Goal: Navigation & Orientation: Find specific page/section

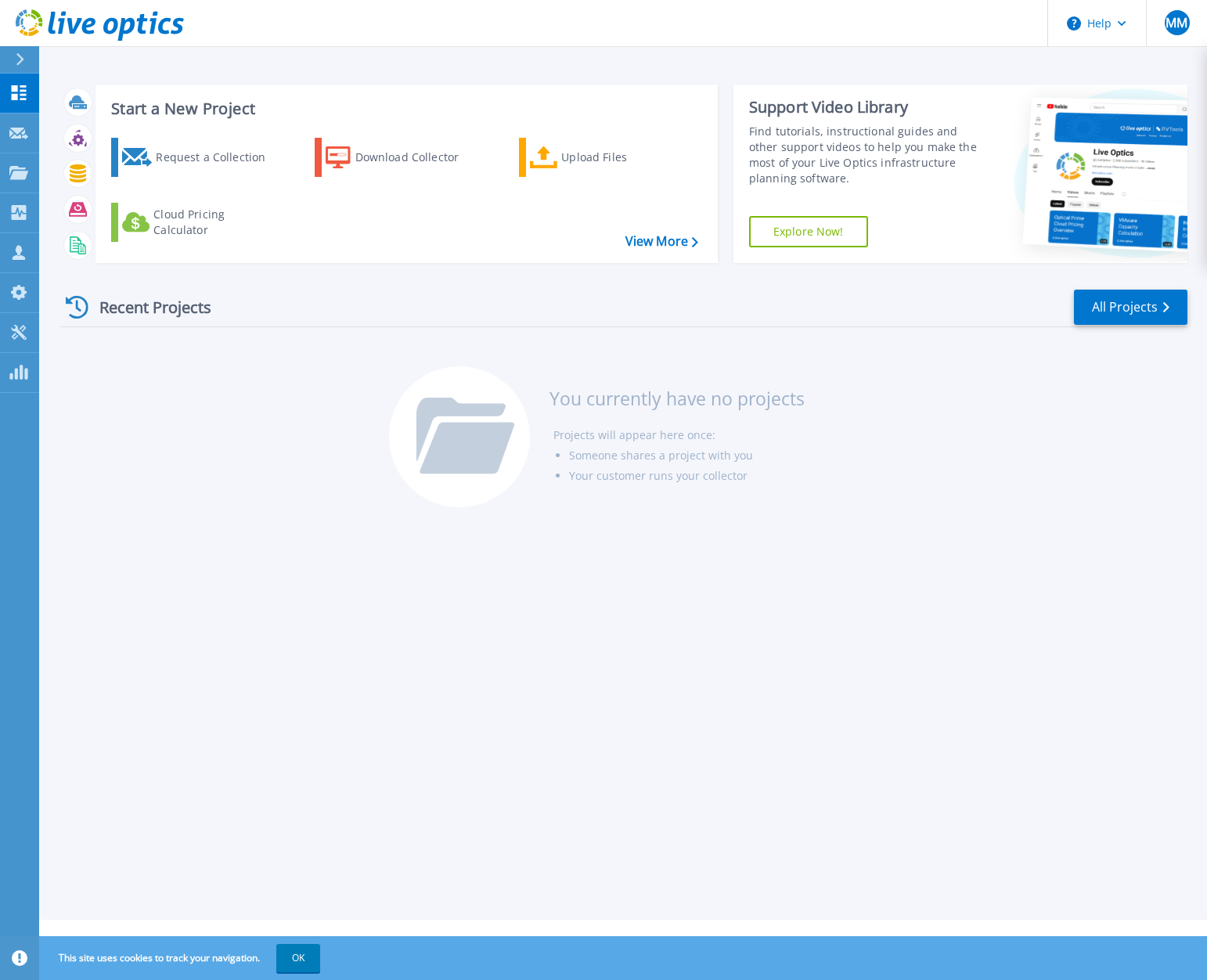
click at [302, 961] on button "OK" at bounding box center [298, 958] width 43 height 28
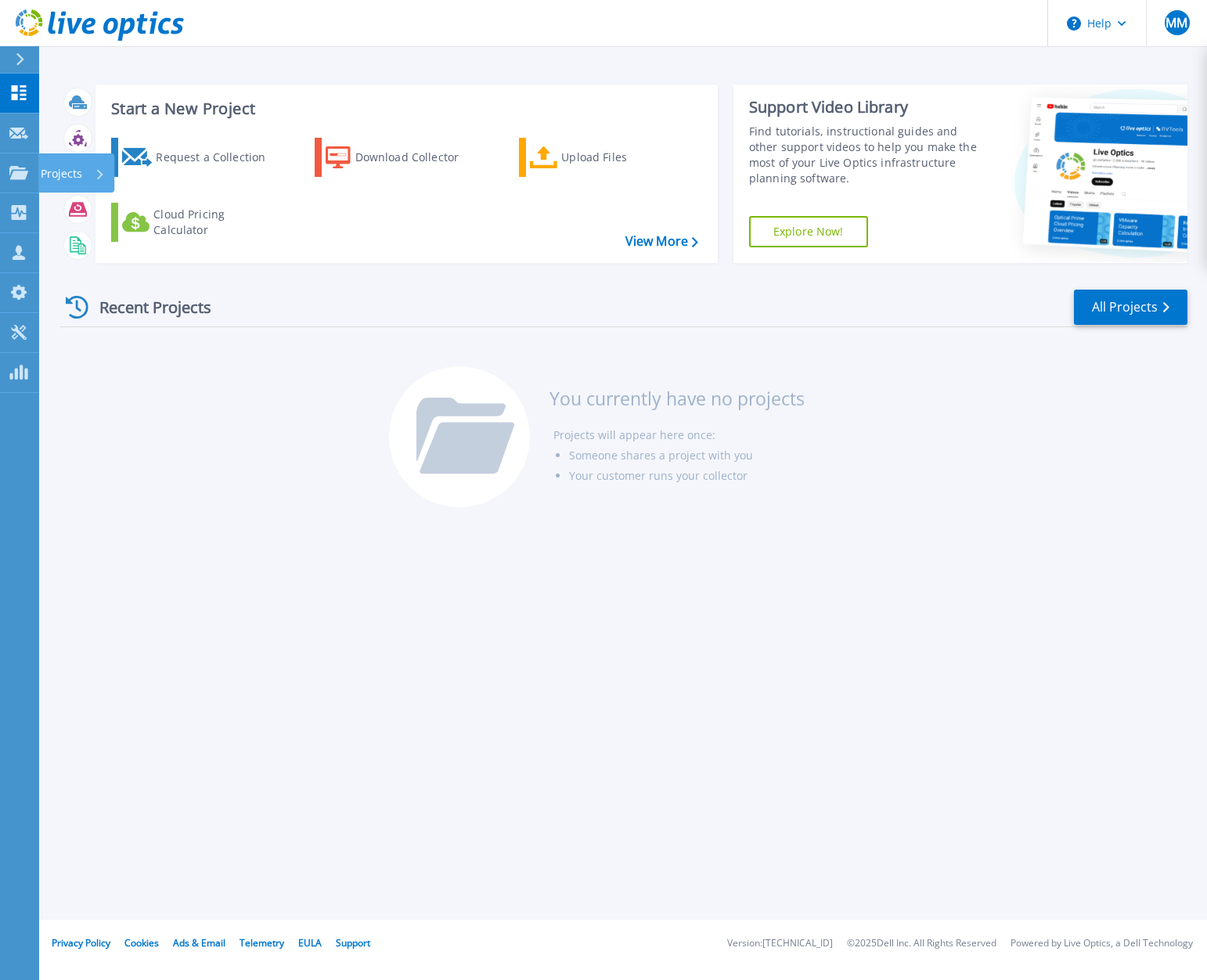
click at [61, 171] on p "Projects" at bounding box center [61, 174] width 42 height 41
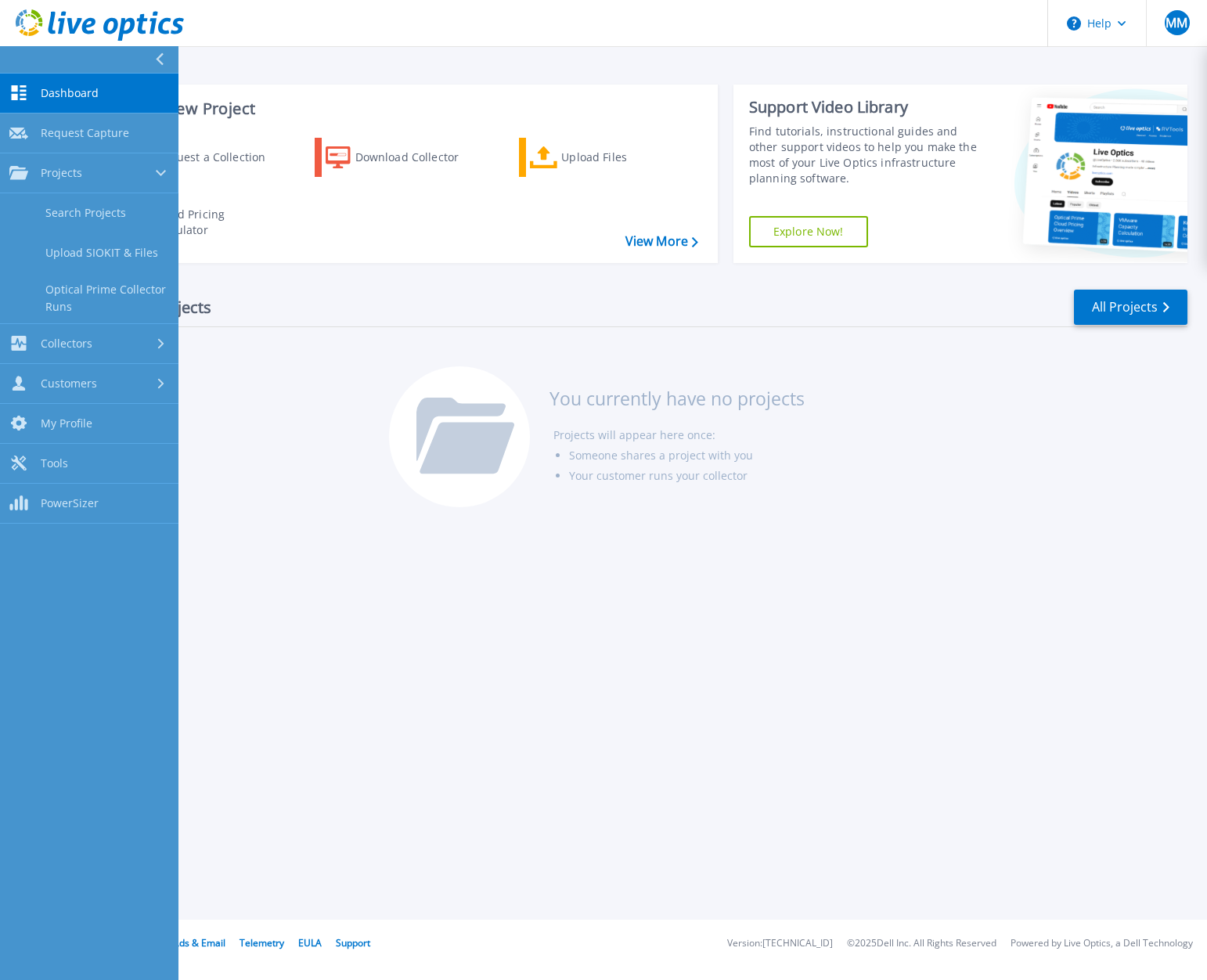
click at [61, 171] on span "Projects" at bounding box center [61, 173] width 42 height 14
click at [78, 211] on span "Collectors" at bounding box center [66, 213] width 51 height 14
click at [67, 92] on span "Dashboard" at bounding box center [69, 93] width 58 height 14
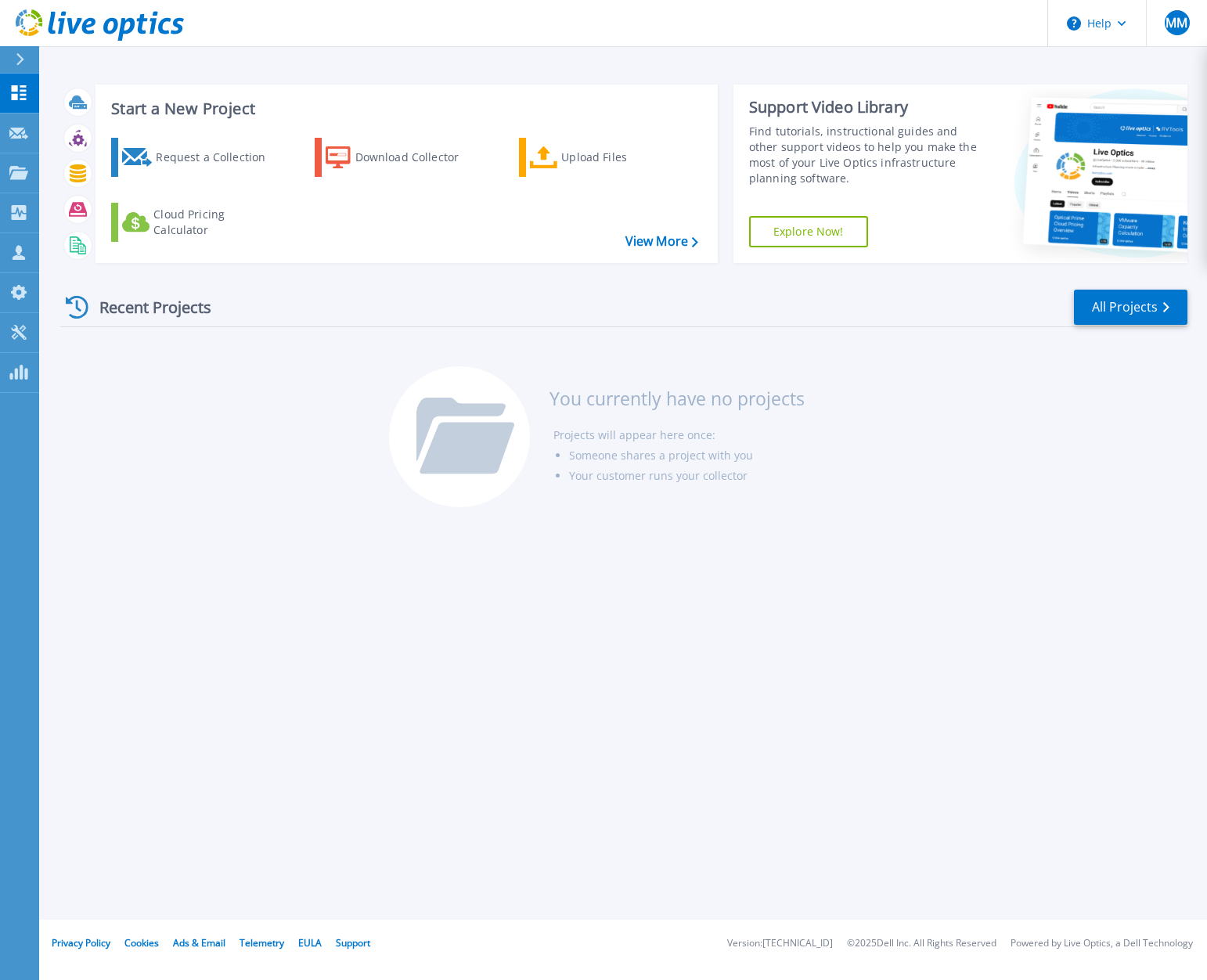
click at [547, 307] on div "Recent Projects All Projects" at bounding box center [624, 307] width 1127 height 39
click at [1170, 31] on div "MM" at bounding box center [1177, 22] width 25 height 25
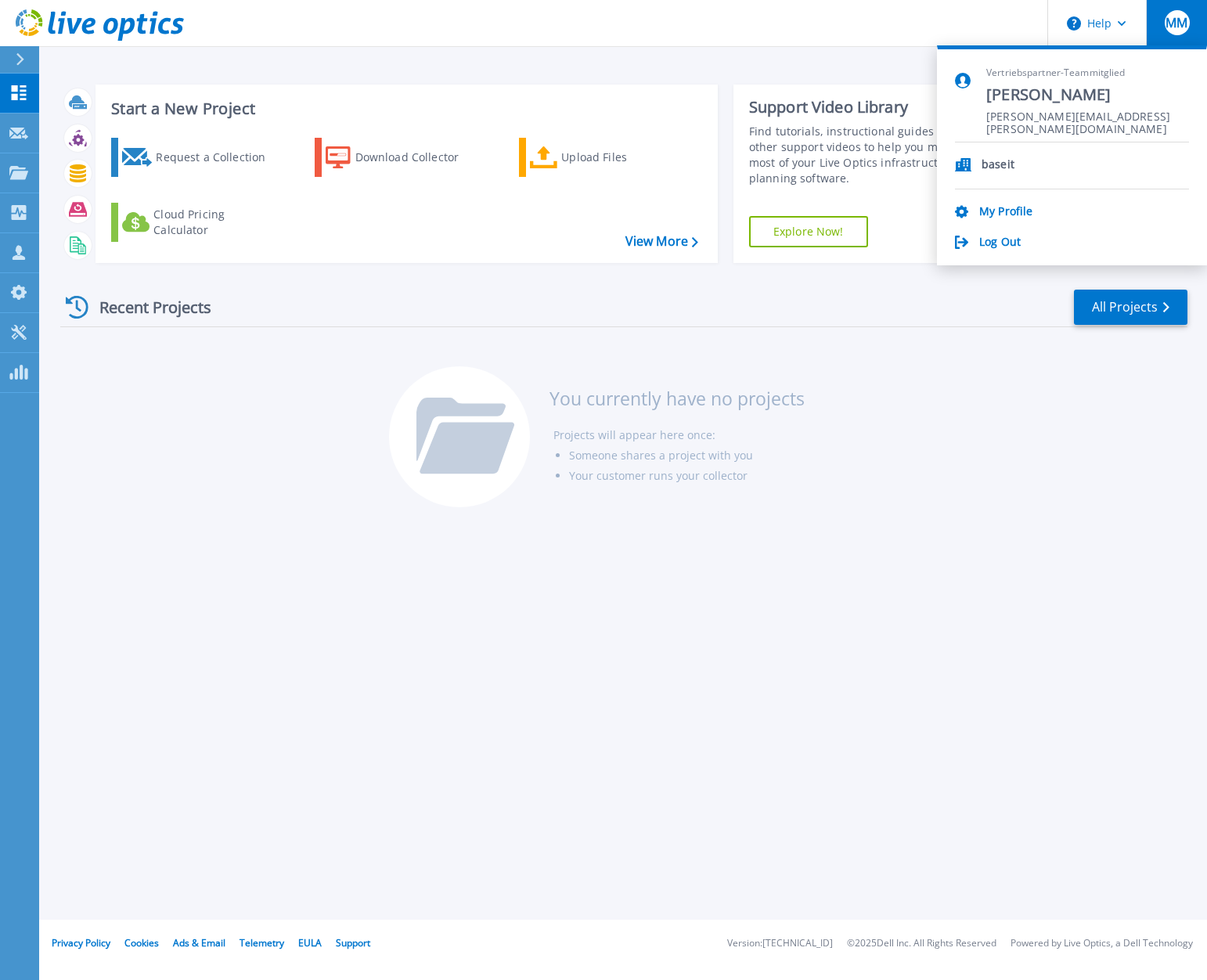
click at [1001, 245] on link "Log Out" at bounding box center [1000, 243] width 42 height 15
